Goal: Task Accomplishment & Management: Complete application form

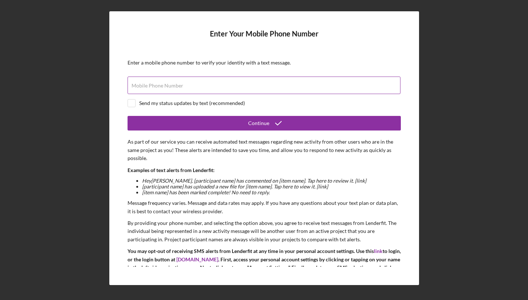
click at [303, 86] on input "Mobile Phone Number" at bounding box center [263, 84] width 273 height 17
click at [305, 89] on input "Mobile Phone Number" at bounding box center [263, 84] width 273 height 17
click at [322, 103] on div "Send my status updates by text (recommended)" at bounding box center [263, 103] width 273 height 8
checkbox input "true"
click at [325, 86] on input "Mobile Phone Number" at bounding box center [263, 84] width 273 height 17
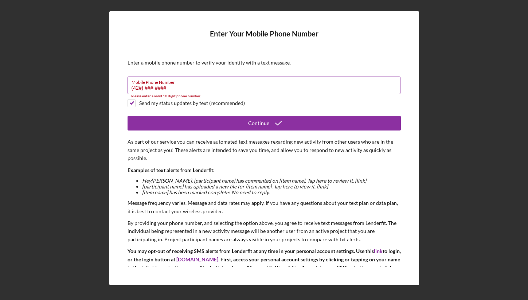
type input "(424) ###-####"
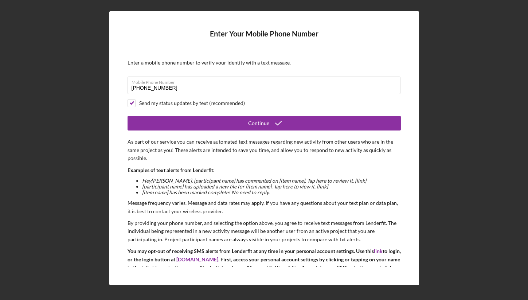
click at [323, 64] on div "Enter a mobile phone number to verify your identity with a text message." at bounding box center [263, 63] width 273 height 6
click at [235, 79] on label "Mobile Phone Number" at bounding box center [265, 81] width 269 height 8
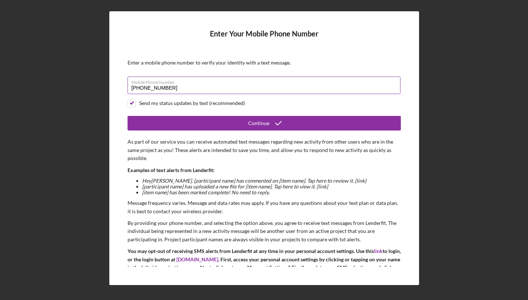
click at [235, 79] on input "[PHONE_NUMBER]" at bounding box center [263, 84] width 273 height 17
click at [235, 79] on label "Mobile Phone Number" at bounding box center [265, 81] width 269 height 8
click at [235, 79] on input "[PHONE_NUMBER]" at bounding box center [263, 84] width 273 height 17
click at [235, 79] on label "Mobile Phone Number" at bounding box center [265, 81] width 269 height 8
click at [235, 79] on input "[PHONE_NUMBER]" at bounding box center [263, 84] width 273 height 17
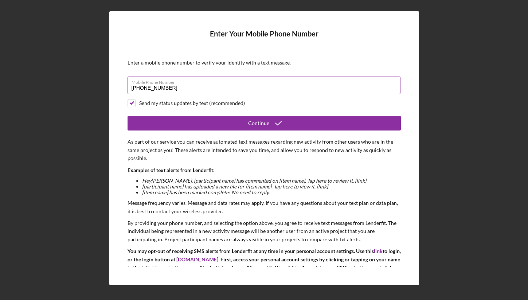
click at [214, 88] on input "[PHONE_NUMBER]" at bounding box center [263, 84] width 273 height 17
paste input
type input "[PHONE_NUMBER]"
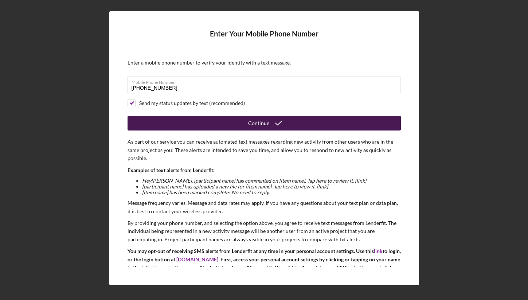
click at [241, 120] on button "Continue" at bounding box center [263, 123] width 273 height 15
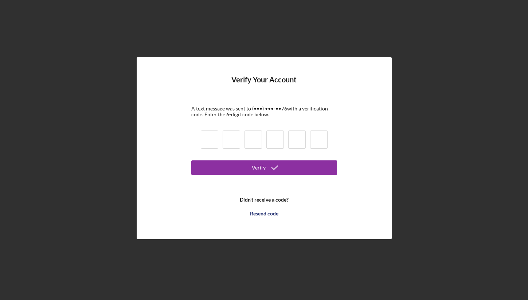
click at [210, 144] on input at bounding box center [209, 139] width 17 height 18
type input "7"
type input "8"
type input "9"
type input "6"
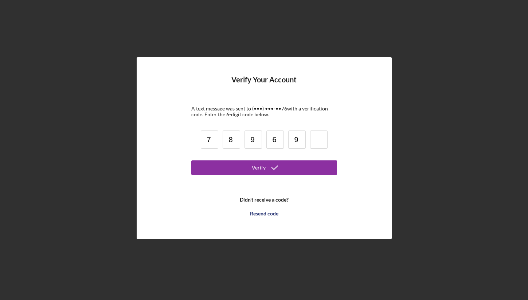
type input "9"
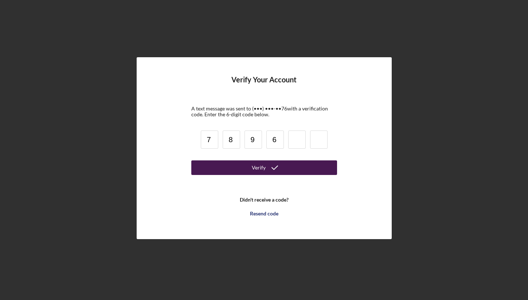
type input "6"
type input "8"
type input "6"
type input "9"
type input "8"
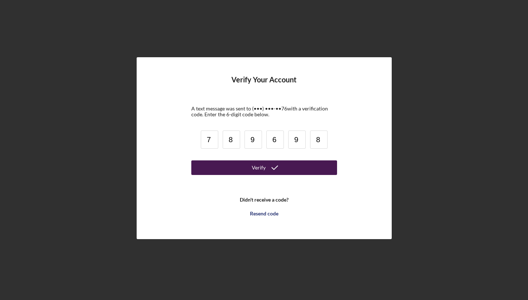
click at [233, 168] on button "Verify" at bounding box center [264, 167] width 146 height 15
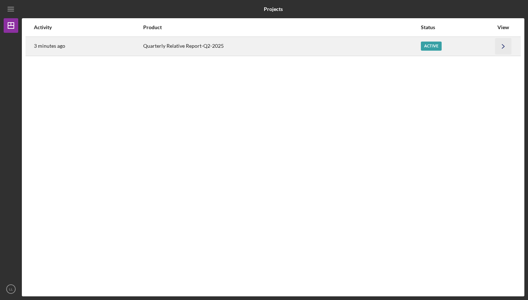
click at [495, 43] on icon "Icon/Navigate" at bounding box center [503, 46] width 16 height 16
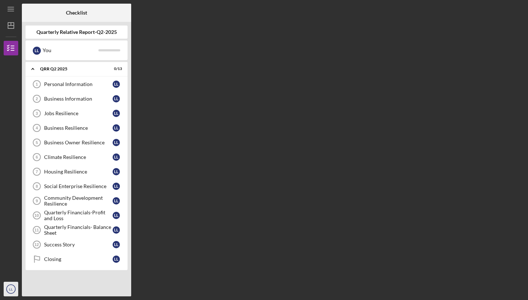
click at [13, 292] on icon "LL" at bounding box center [11, 289] width 15 height 18
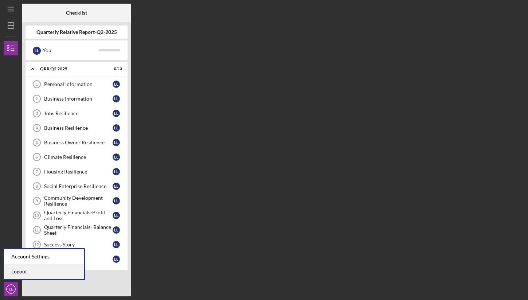
click at [20, 273] on link "Logout" at bounding box center [44, 271] width 80 height 15
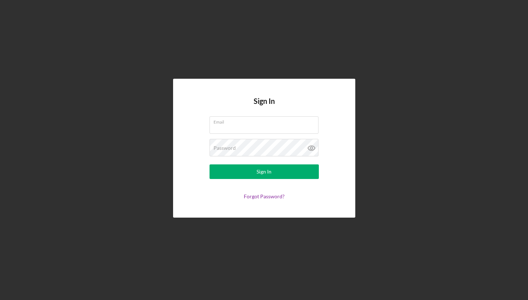
type input "[EMAIL_ADDRESS][DOMAIN_NAME]"
click at [281, 121] on label "Email" at bounding box center [265, 121] width 105 height 8
click at [281, 121] on input "[EMAIL_ADDRESS][DOMAIN_NAME]" at bounding box center [263, 124] width 109 height 17
